Goal: Register for event/course

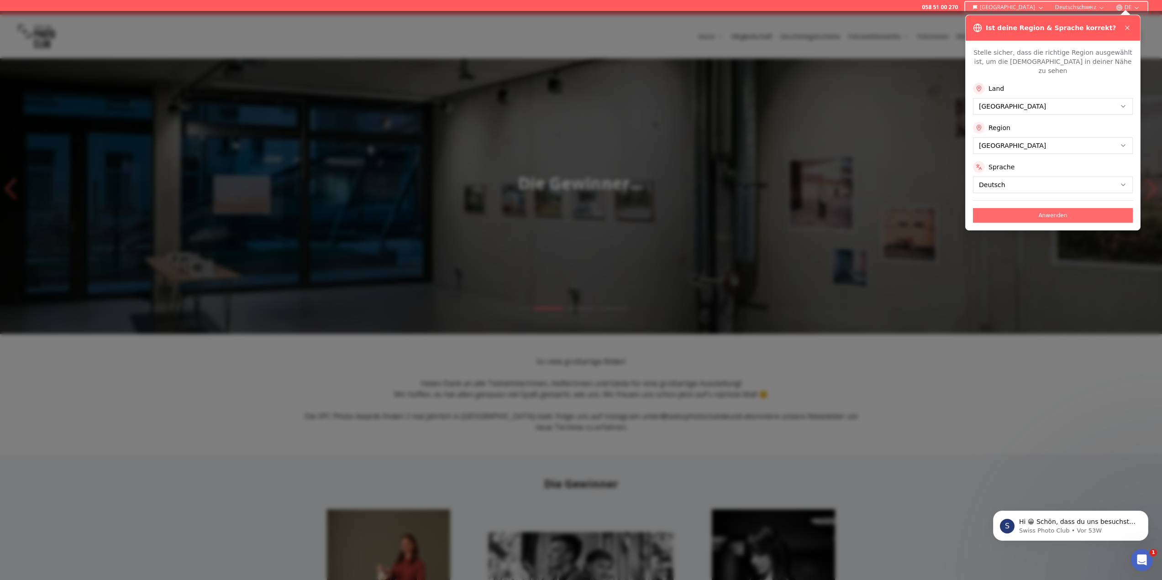
click at [1089, 208] on button "Anwenden" at bounding box center [1053, 215] width 160 height 15
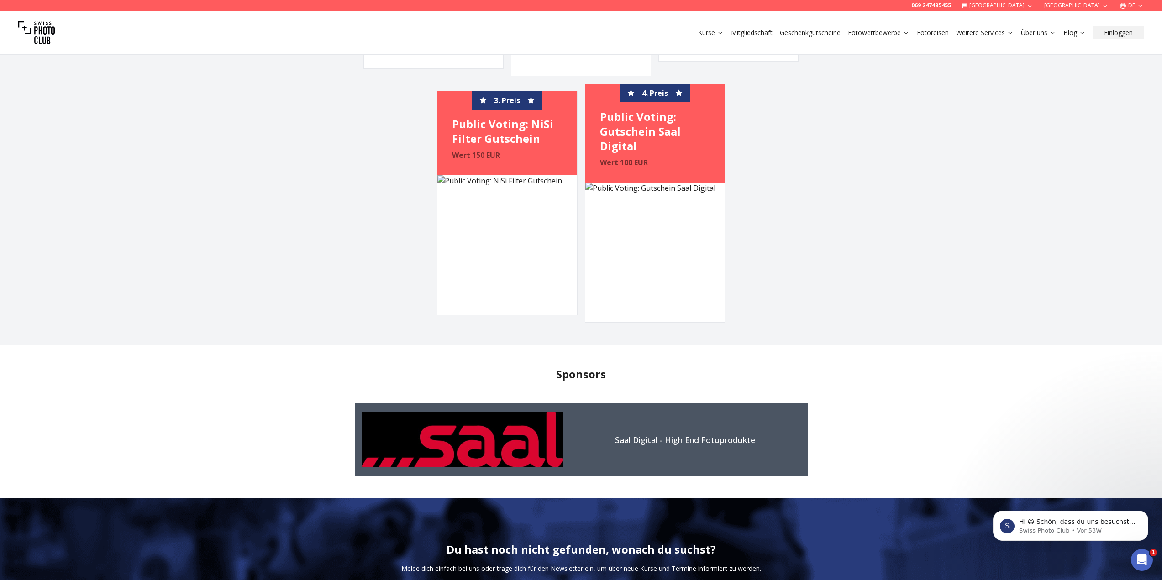
scroll to position [1273, 0]
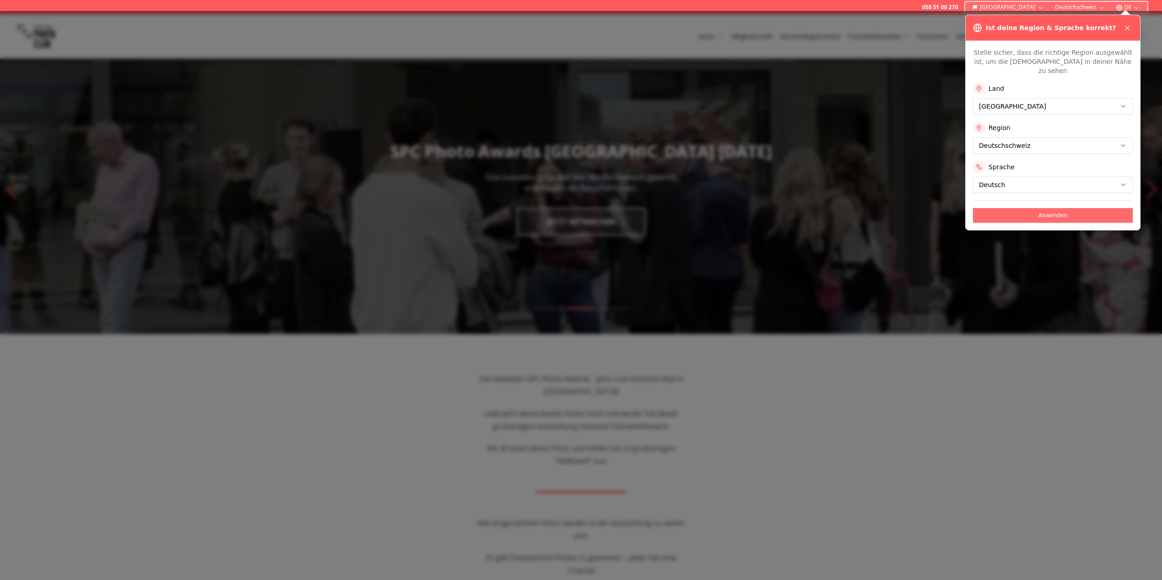
click at [1046, 208] on button "Anwenden" at bounding box center [1053, 215] width 160 height 15
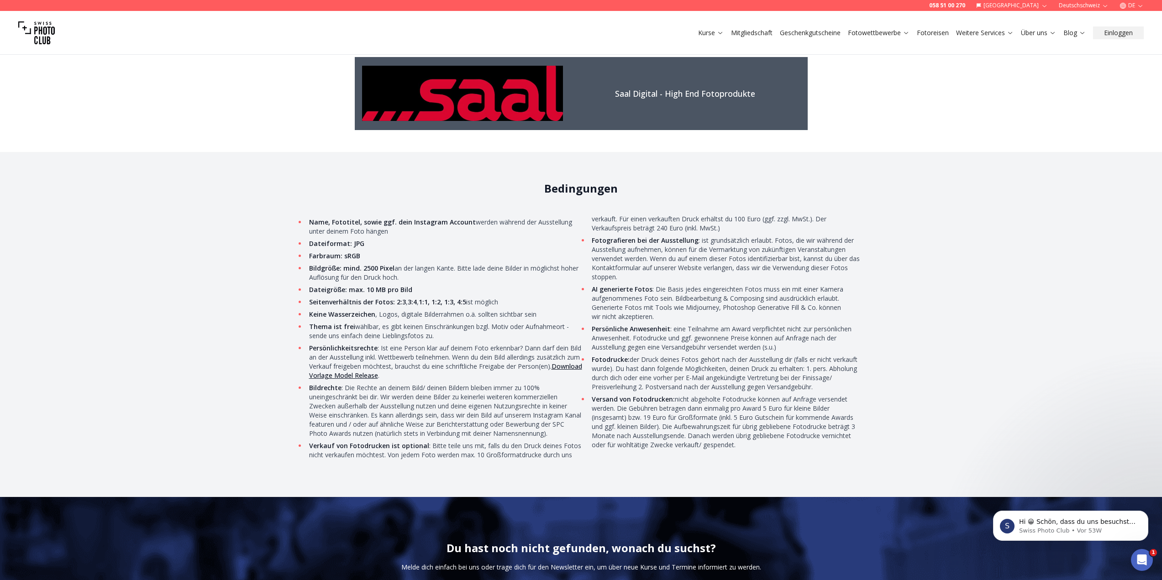
scroll to position [3069, 0]
